Goal: Task Accomplishment & Management: Complete application form

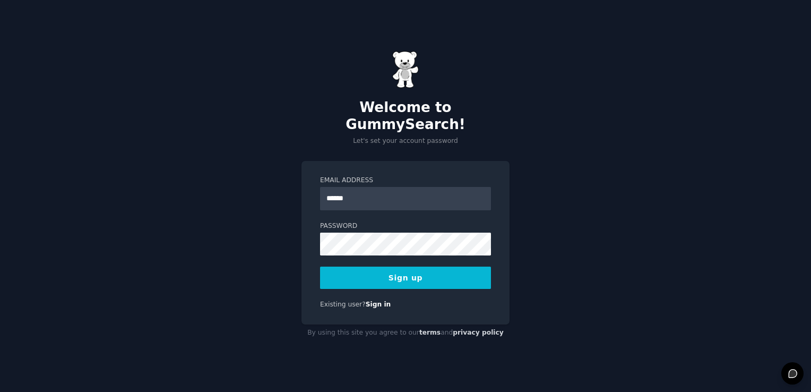
type input "**********"
click at [402, 214] on button "Sign up" at bounding box center [405, 277] width 171 height 22
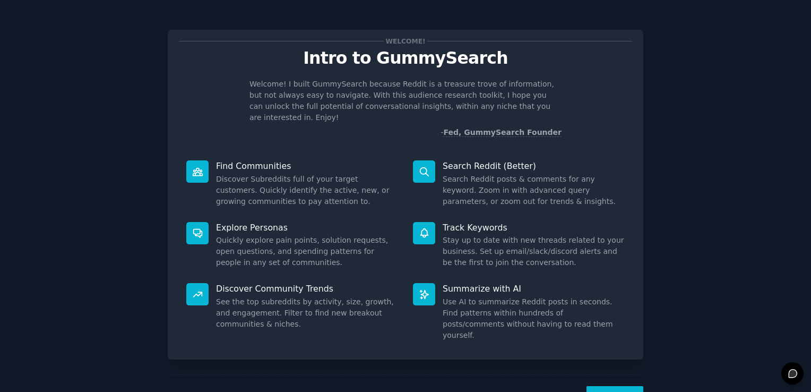
click at [622, 386] on button "Next" at bounding box center [614, 399] width 57 height 26
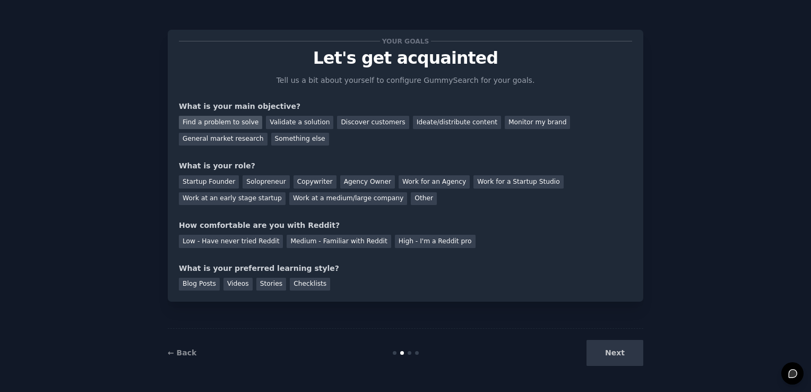
click at [238, 126] on div "Find a problem to solve" at bounding box center [220, 122] width 83 height 13
click at [225, 179] on div "Startup Founder" at bounding box center [209, 181] width 60 height 13
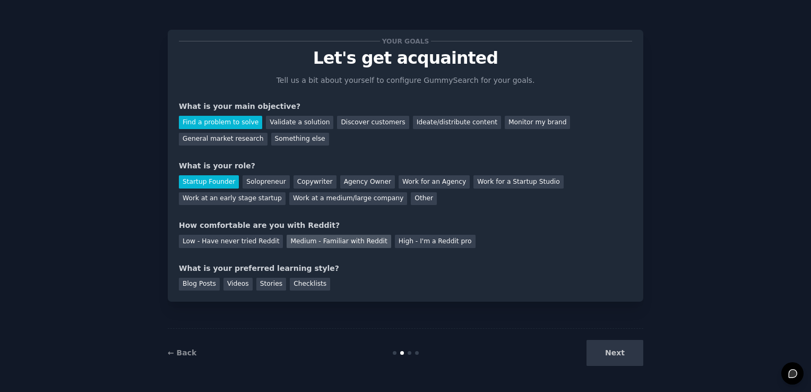
click at [301, 240] on div "Medium - Familiar with Reddit" at bounding box center [338, 240] width 104 height 13
click at [204, 290] on div "Your goals Let's get acquainted Tell us a bit about yourself to configure Gummy…" at bounding box center [405, 166] width 475 height 272
click at [210, 283] on div "Blog Posts" at bounding box center [199, 283] width 41 height 13
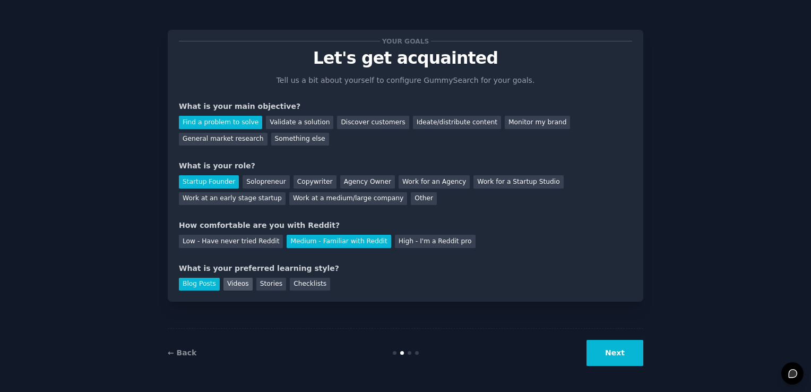
click at [225, 283] on div "Videos" at bounding box center [237, 283] width 29 height 13
click at [256, 282] on div "Stories" at bounding box center [271, 283] width 30 height 13
click at [297, 281] on div "Checklists" at bounding box center [310, 283] width 40 height 13
click at [196, 282] on div "Blog Posts" at bounding box center [199, 283] width 41 height 13
click at [603, 352] on button "Next" at bounding box center [614, 353] width 57 height 26
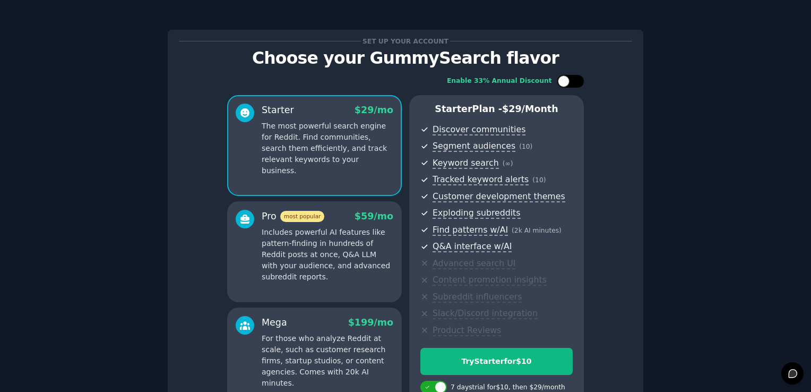
click at [569, 77] on div at bounding box center [570, 81] width 27 height 13
click at [567, 77] on div at bounding box center [570, 81] width 27 height 13
checkbox input "false"
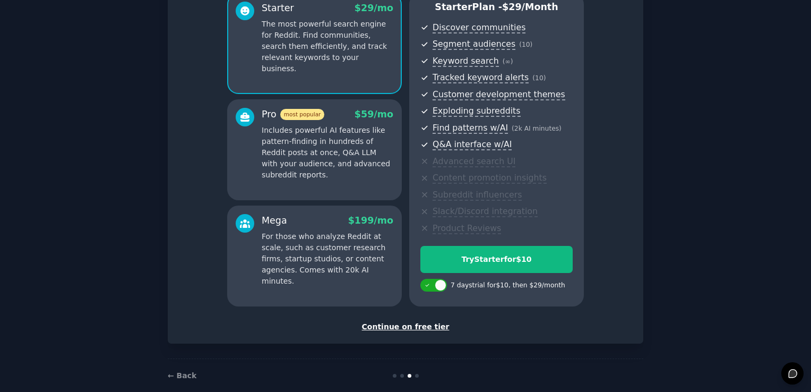
scroll to position [117, 0]
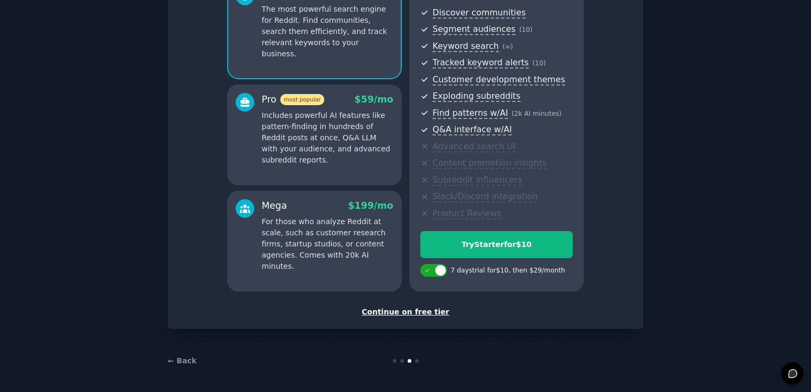
click at [408, 311] on div "Continue on free tier" at bounding box center [405, 311] width 453 height 11
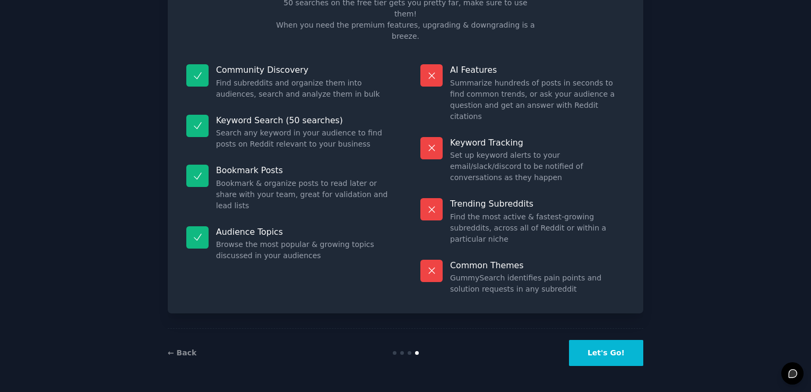
scroll to position [21, 0]
